Goal: Entertainment & Leisure: Browse casually

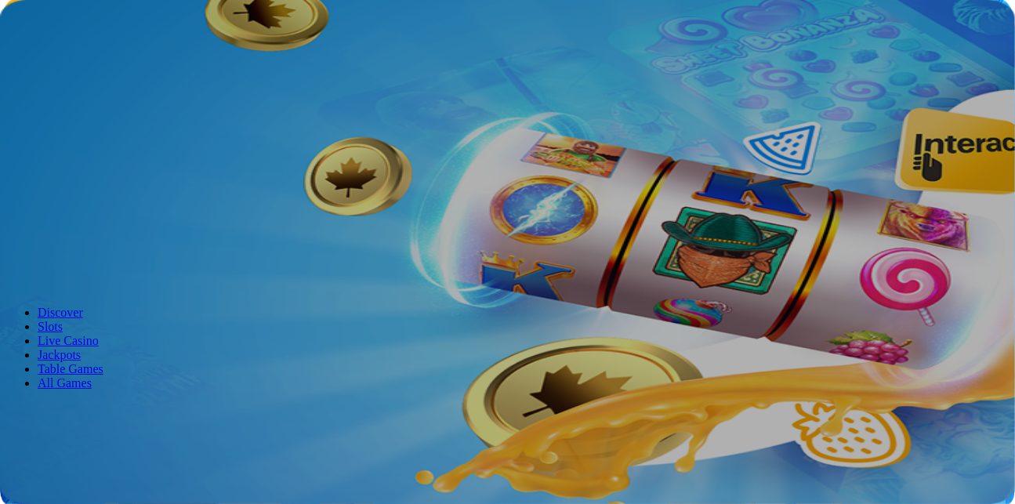
click at [75, 63] on span "Log in" at bounding box center [82, 57] width 28 height 12
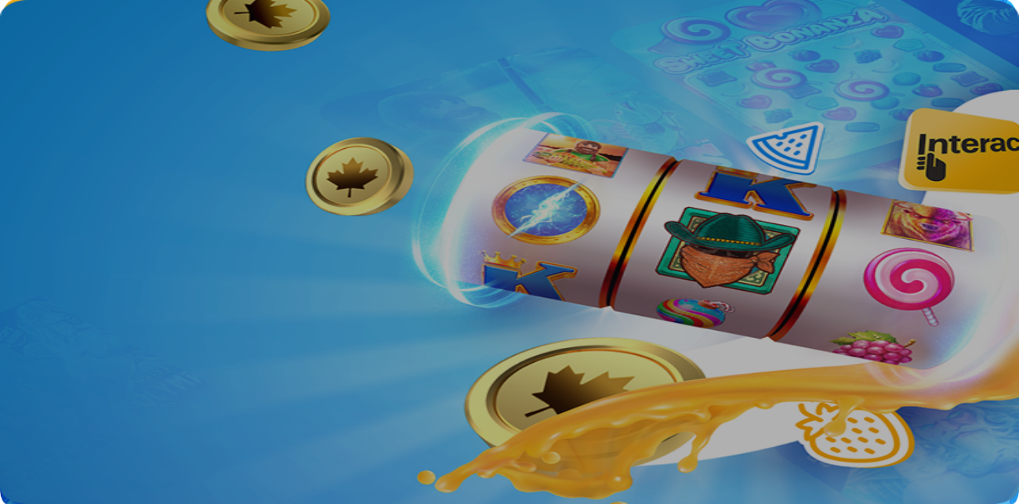
click at [118, 228] on input "email" at bounding box center [61, 236] width 111 height 16
type input "**********"
click at [6, 317] on button "Log In" at bounding box center [27, 325] width 42 height 16
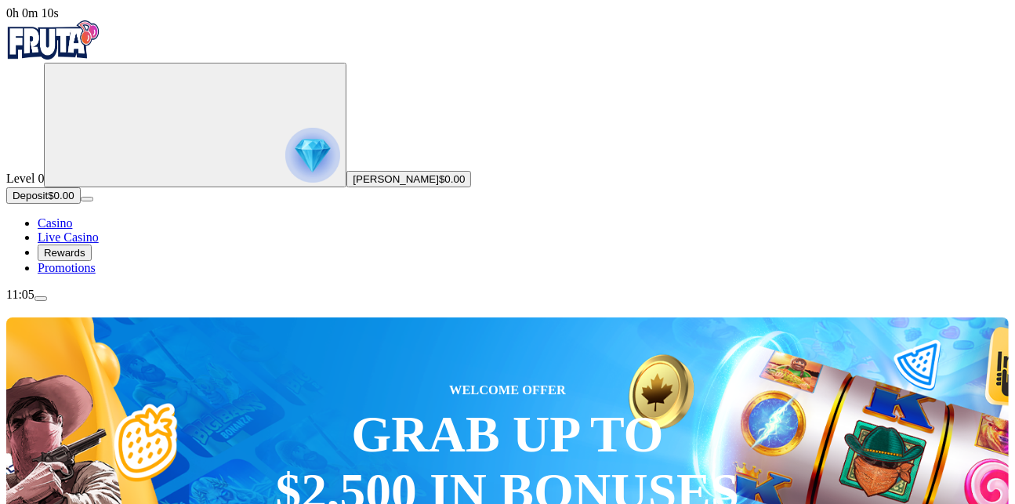
click at [85, 259] on span "Rewards" at bounding box center [65, 253] width 42 height 12
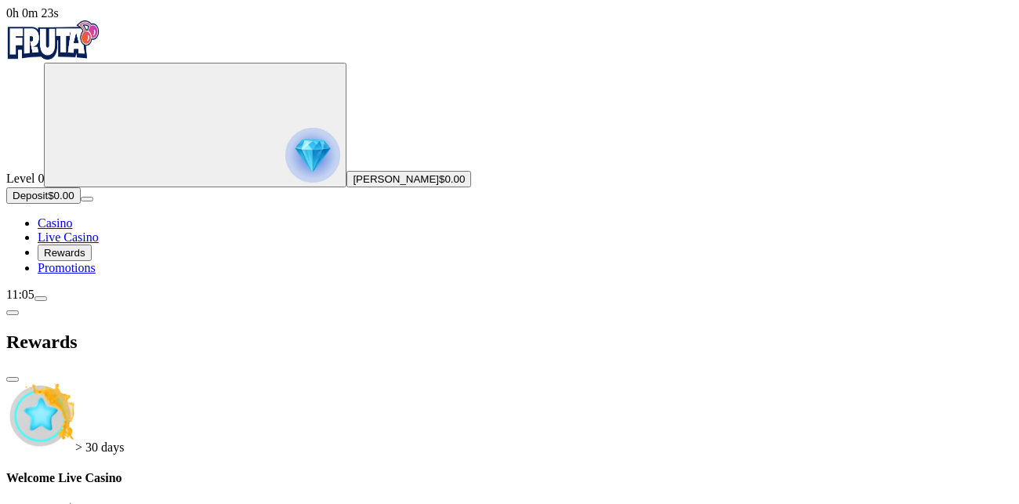
click at [41, 299] on span "menu icon" at bounding box center [41, 299] width 0 height 0
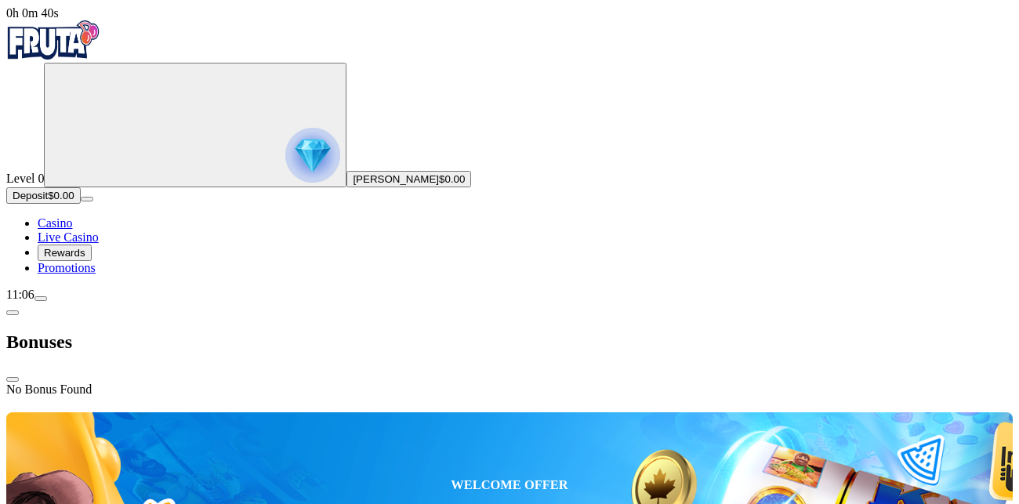
click at [78, 274] on span "Promotions" at bounding box center [67, 267] width 58 height 13
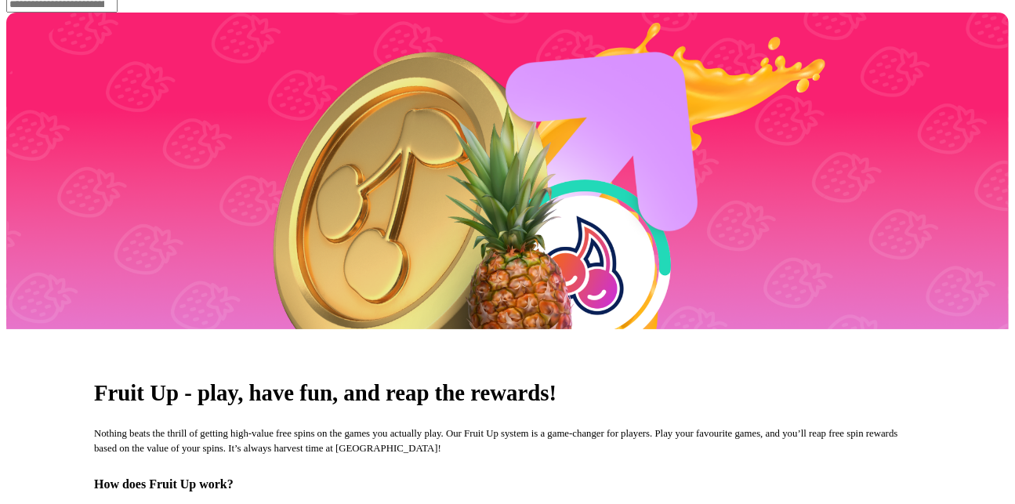
scroll to position [344, 0]
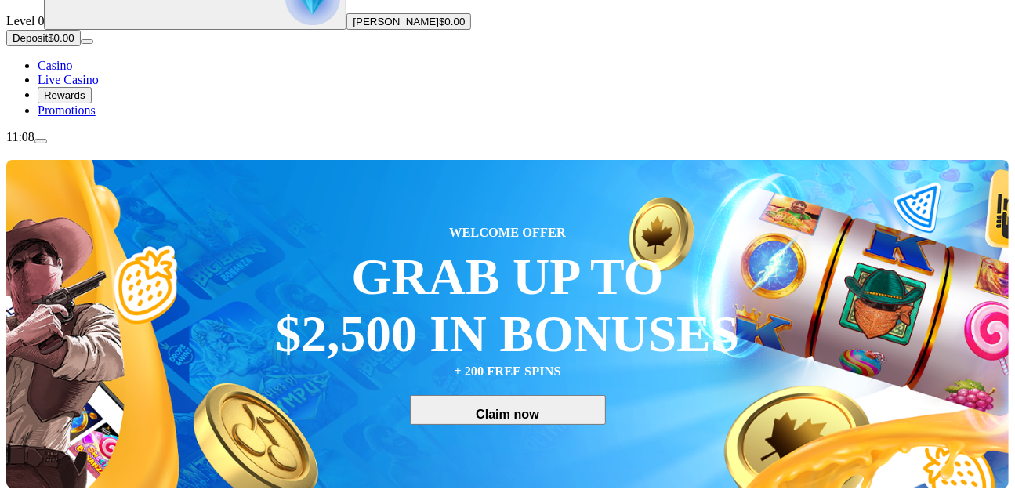
scroll to position [222, 0]
